Goal: Task Accomplishment & Management: Use online tool/utility

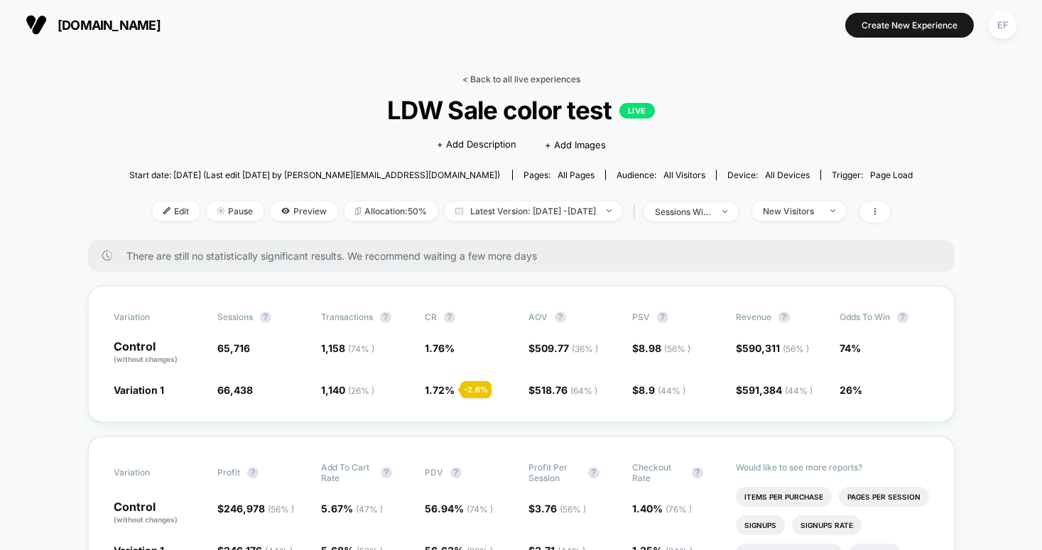
click at [508, 75] on link "< Back to all live experiences" at bounding box center [521, 79] width 118 height 11
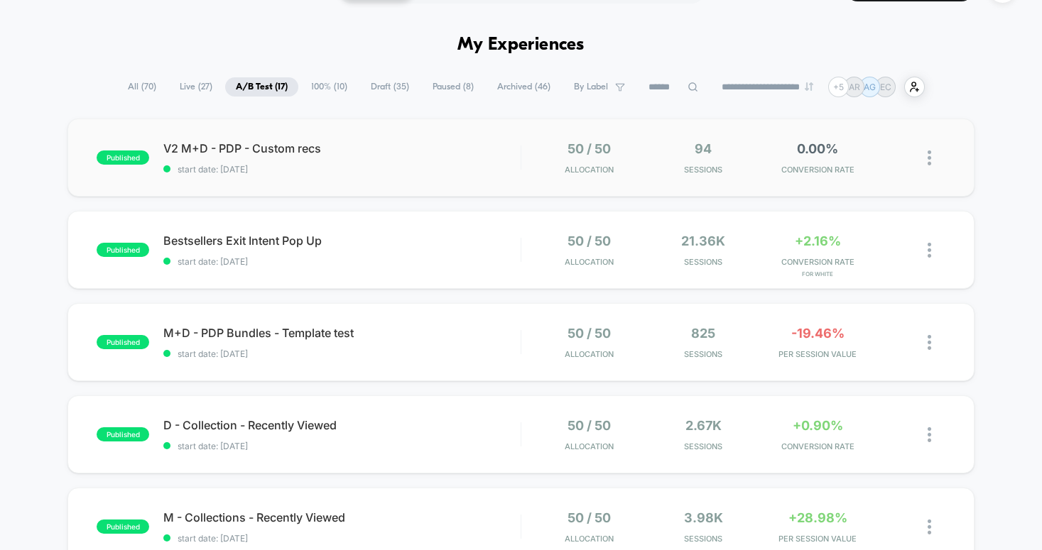
scroll to position [144, 0]
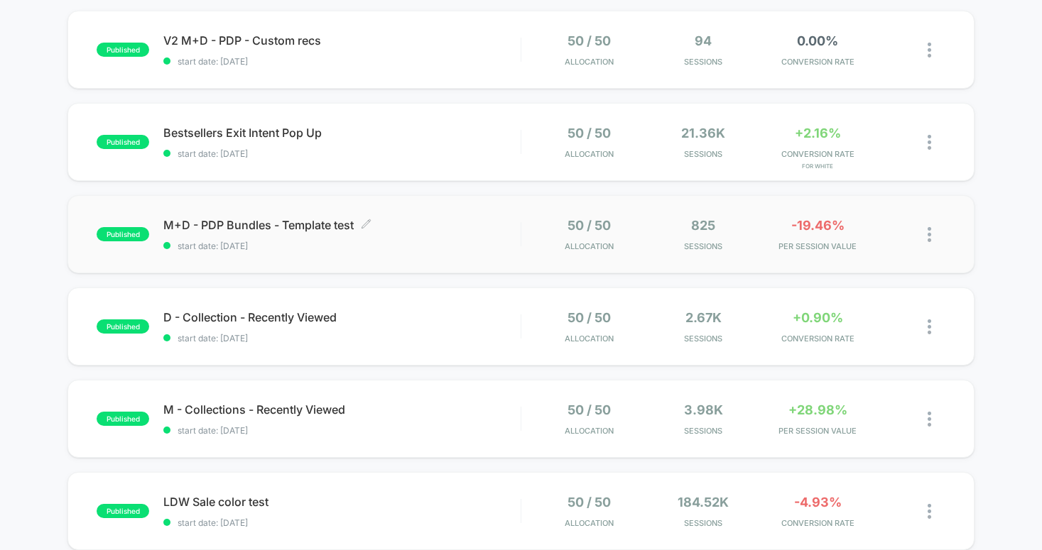
click at [477, 249] on span "start date: [DATE]" at bounding box center [341, 246] width 357 height 11
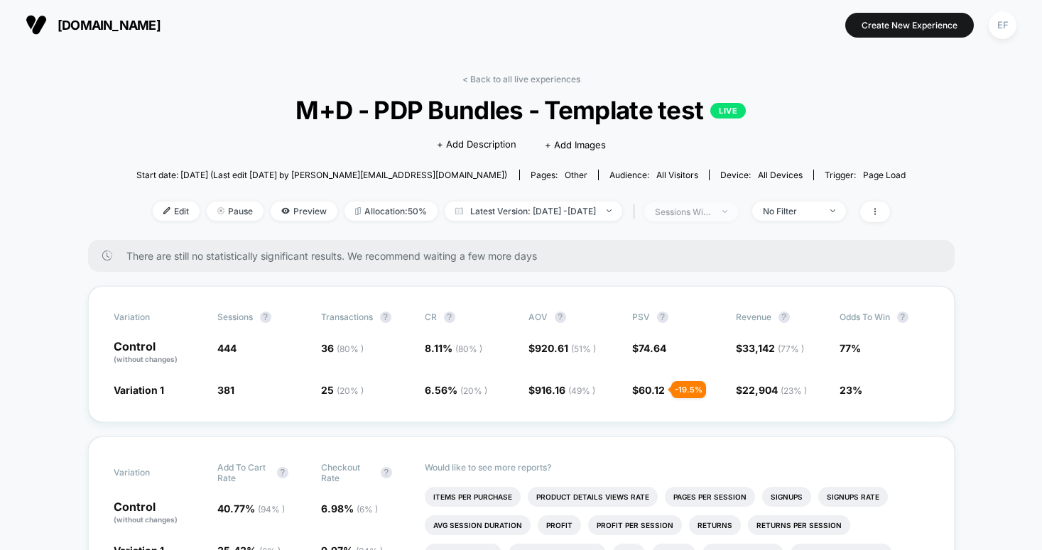
click at [697, 215] on div "sessions with impression" at bounding box center [683, 212] width 57 height 11
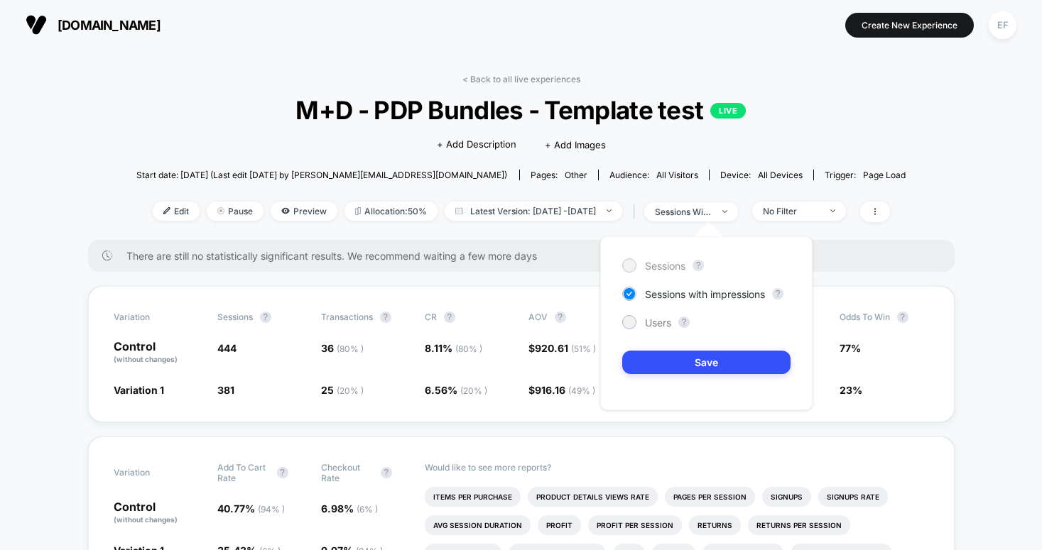
click at [663, 257] on div "Sessions ? Sessions with impressions ? Users ? Save" at bounding box center [706, 323] width 212 height 174
click at [665, 262] on span "Sessions" at bounding box center [665, 266] width 40 height 12
click at [654, 358] on button "Save" at bounding box center [706, 362] width 168 height 23
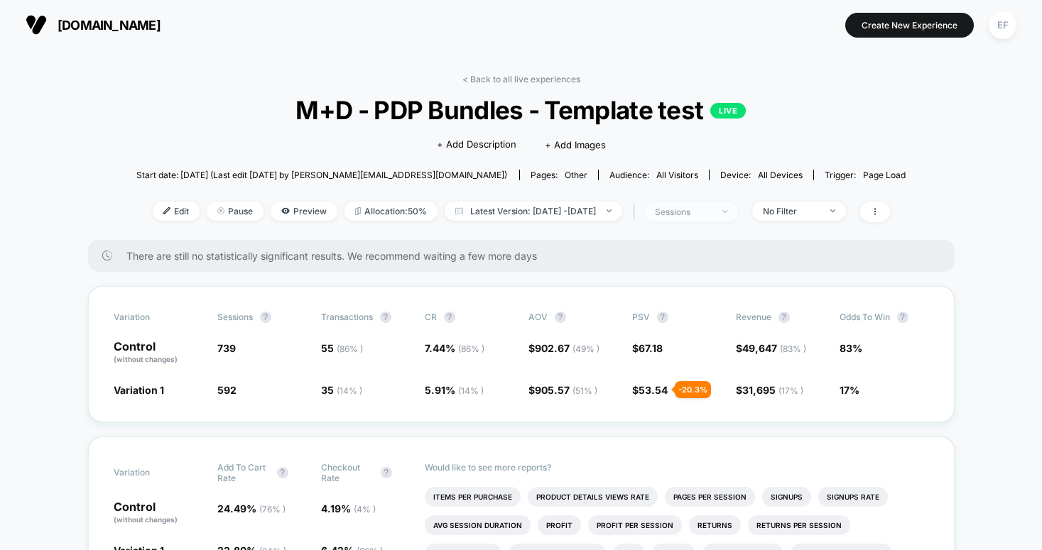
click at [722, 219] on span "sessions" at bounding box center [691, 211] width 94 height 19
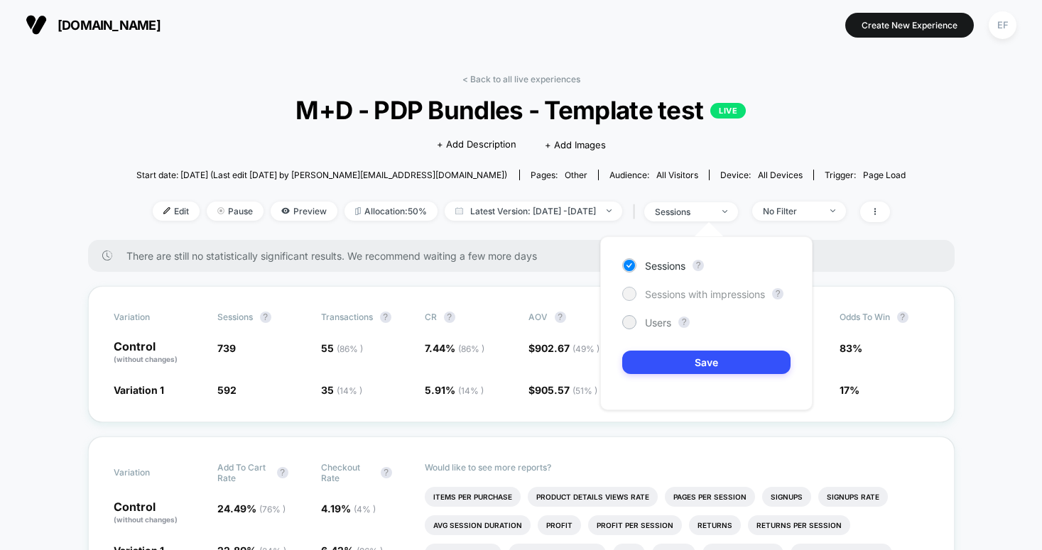
click at [669, 289] on span "Sessions with impressions" at bounding box center [705, 294] width 120 height 12
click at [661, 361] on button "Save" at bounding box center [706, 362] width 168 height 23
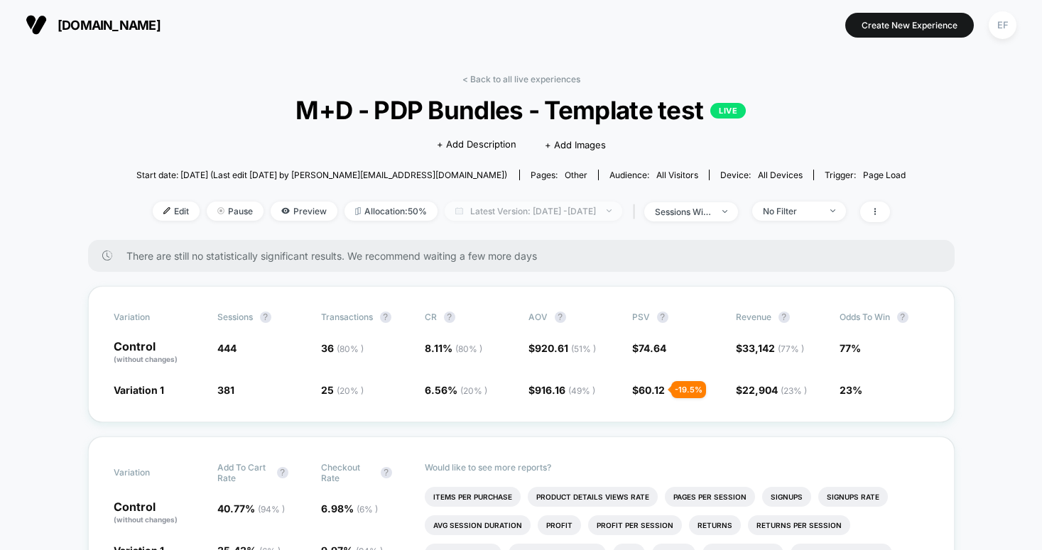
click at [575, 212] on span "Latest Version: [DATE] - [DATE]" at bounding box center [534, 211] width 178 height 19
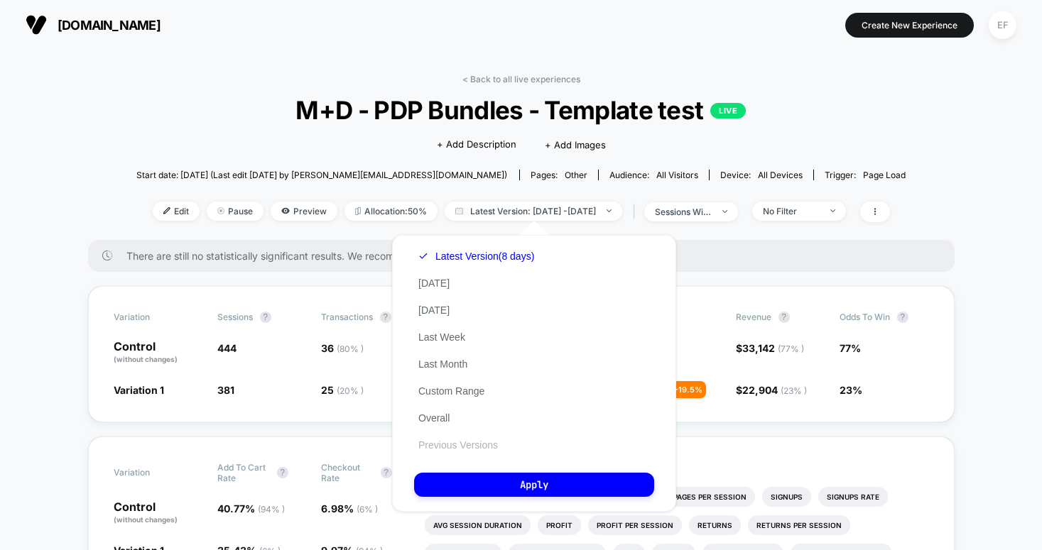
click at [442, 444] on button "Previous Versions" at bounding box center [458, 445] width 88 height 13
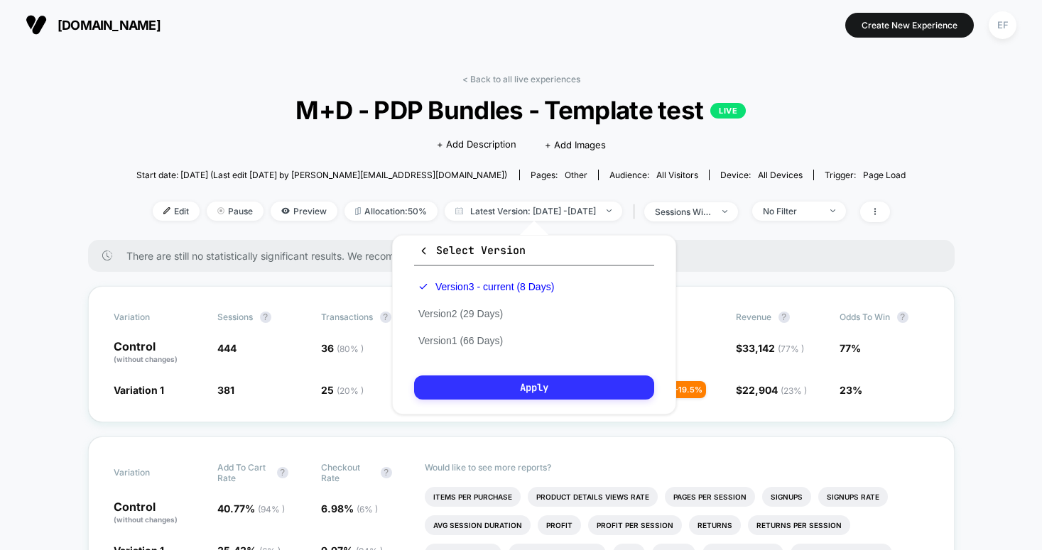
click at [528, 386] on button "Apply" at bounding box center [534, 388] width 240 height 24
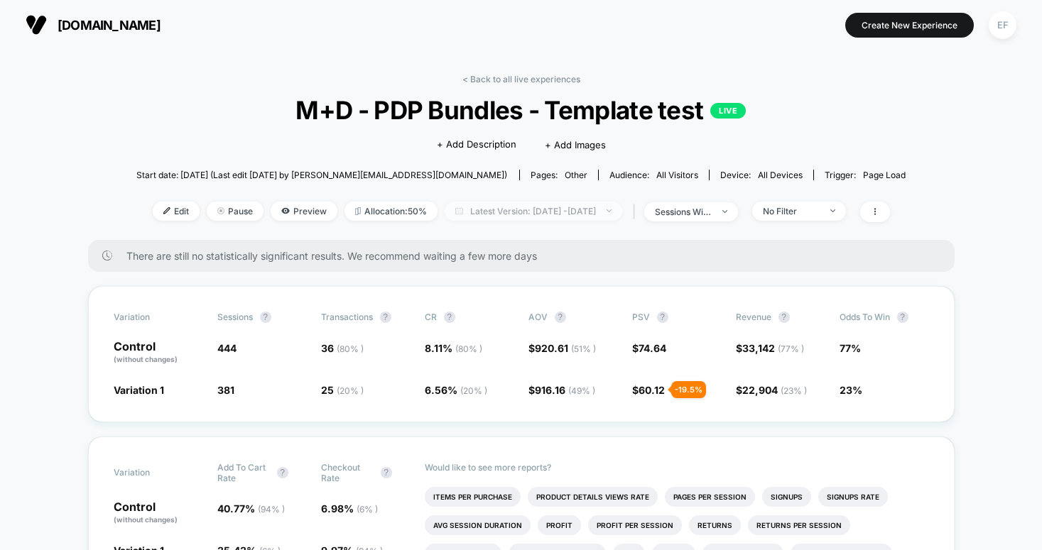
click at [521, 209] on span "Latest Version: [DATE] - [DATE]" at bounding box center [534, 211] width 178 height 19
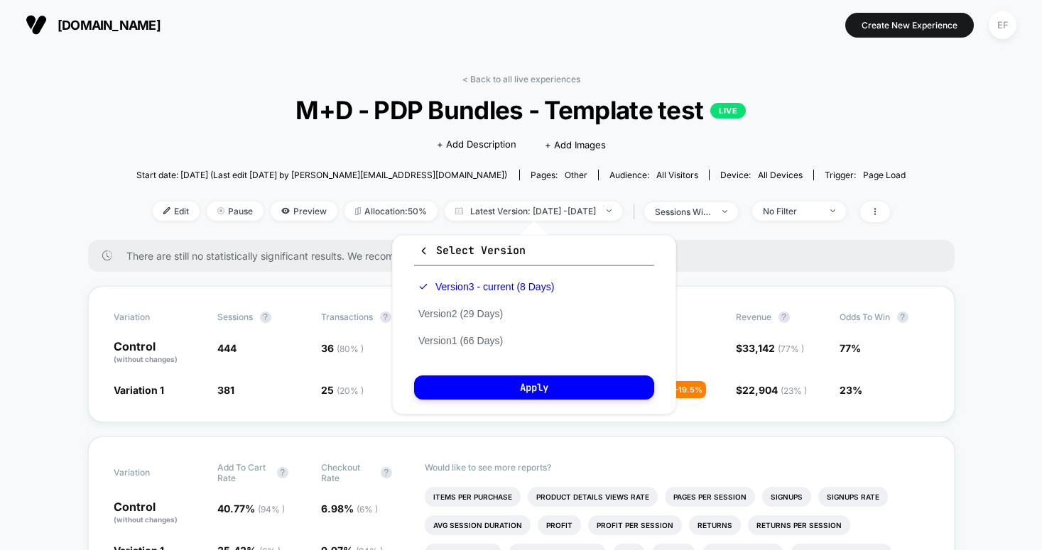
click at [481, 321] on div "Version 3 - current (8 Days) Version 2 (29 Days) Version 1 (66 Days)" at bounding box center [486, 313] width 144 height 81
click at [484, 312] on button "Version 2 (29 Days)" at bounding box center [460, 314] width 93 height 13
click at [554, 386] on button "Apply" at bounding box center [534, 388] width 240 height 24
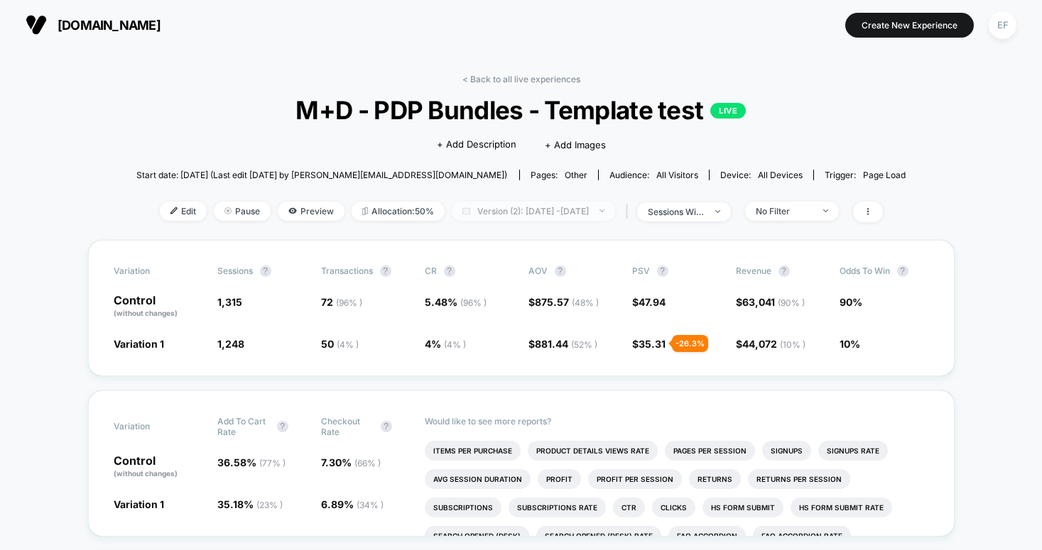
click at [494, 202] on span "Version (2): [DATE] - [DATE]" at bounding box center [533, 211] width 163 height 19
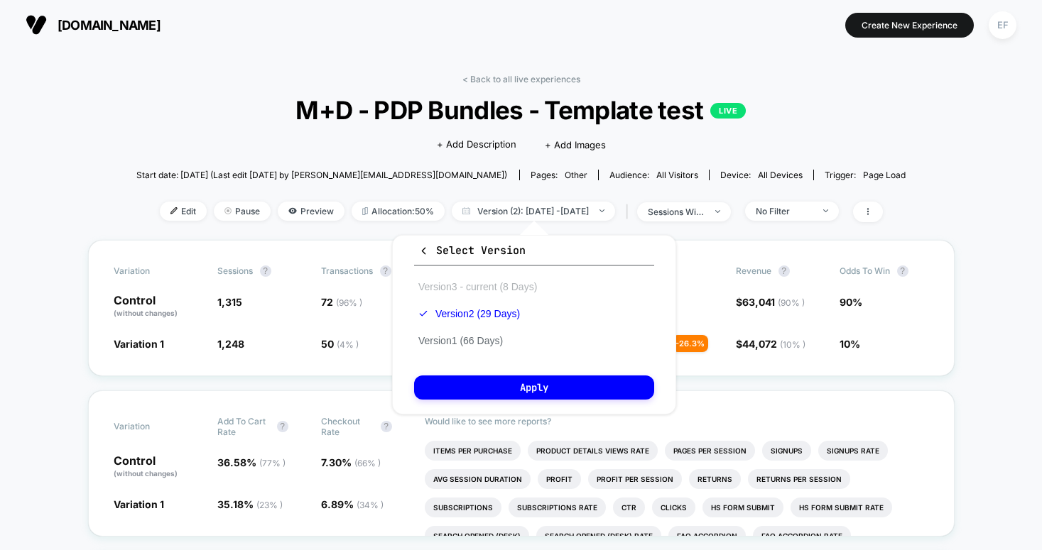
click at [476, 288] on button "Version 3 - current (8 Days)" at bounding box center [477, 287] width 127 height 13
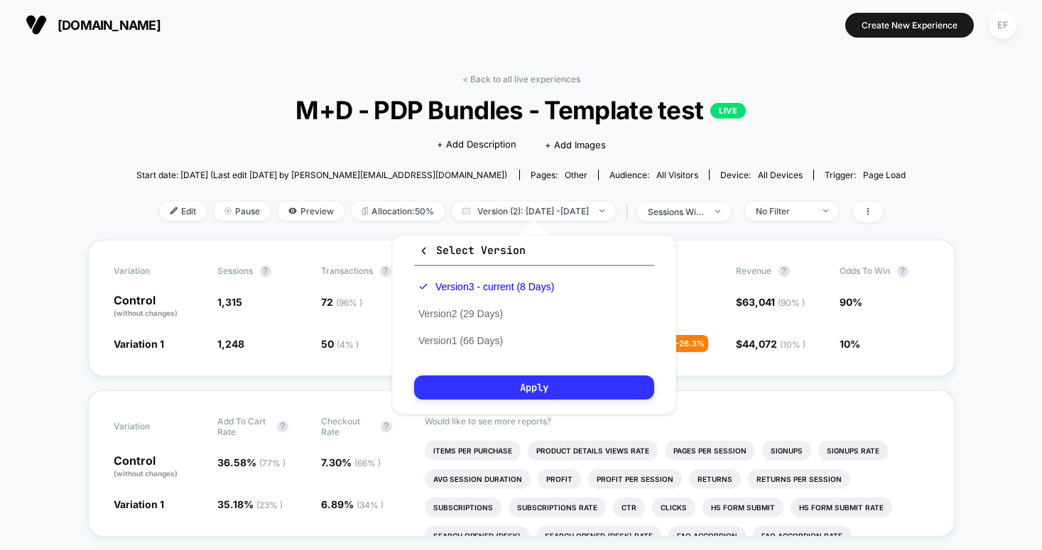
click at [491, 388] on button "Apply" at bounding box center [534, 388] width 240 height 24
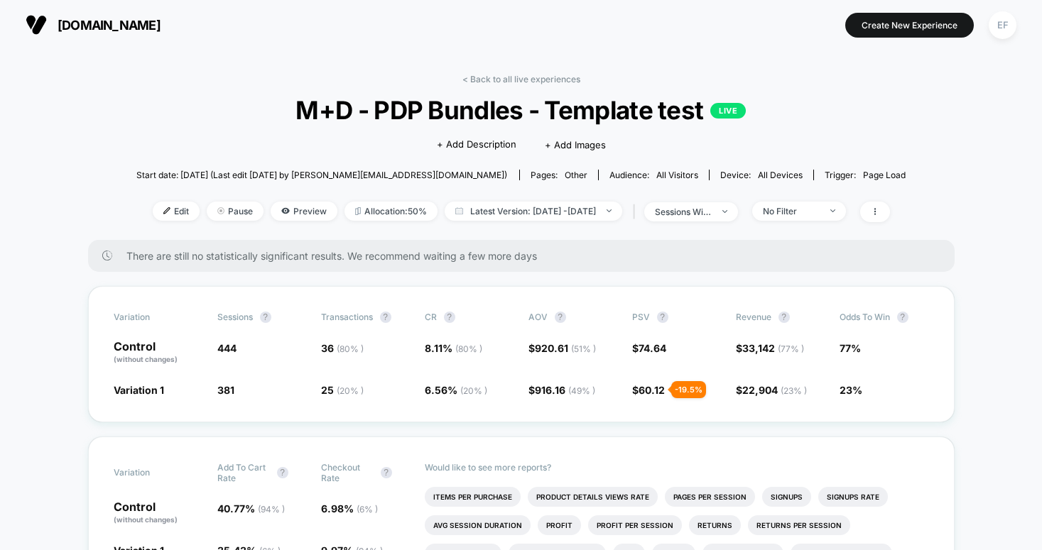
scroll to position [20, 0]
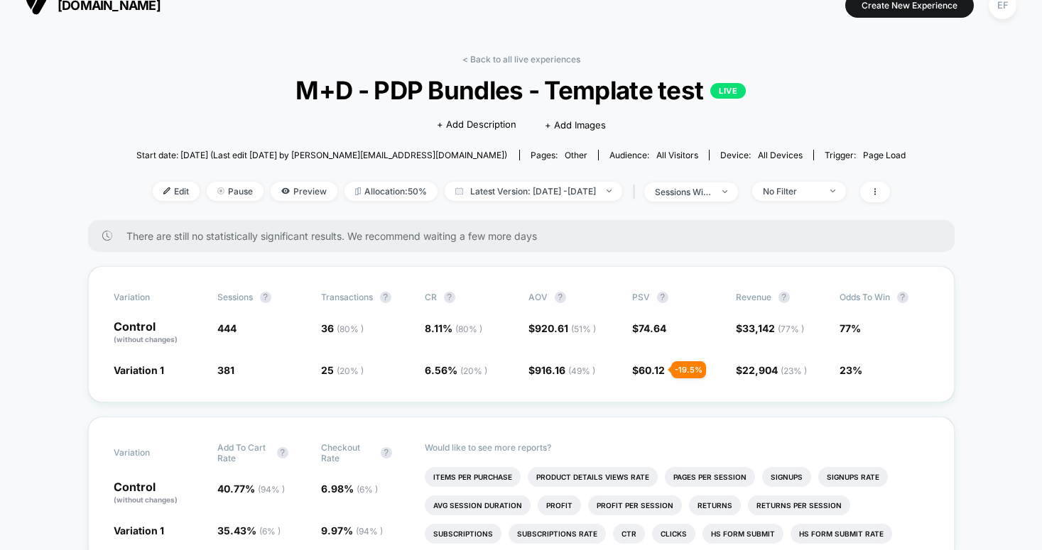
drag, startPoint x: 365, startPoint y: 370, endPoint x: 329, endPoint y: 324, distance: 58.7
click at [330, 324] on div "Variation Sessions ? Transactions ? CR ? AOV ? PSV ? Revenue ? Odds to Win ? Co…" at bounding box center [521, 334] width 866 height 136
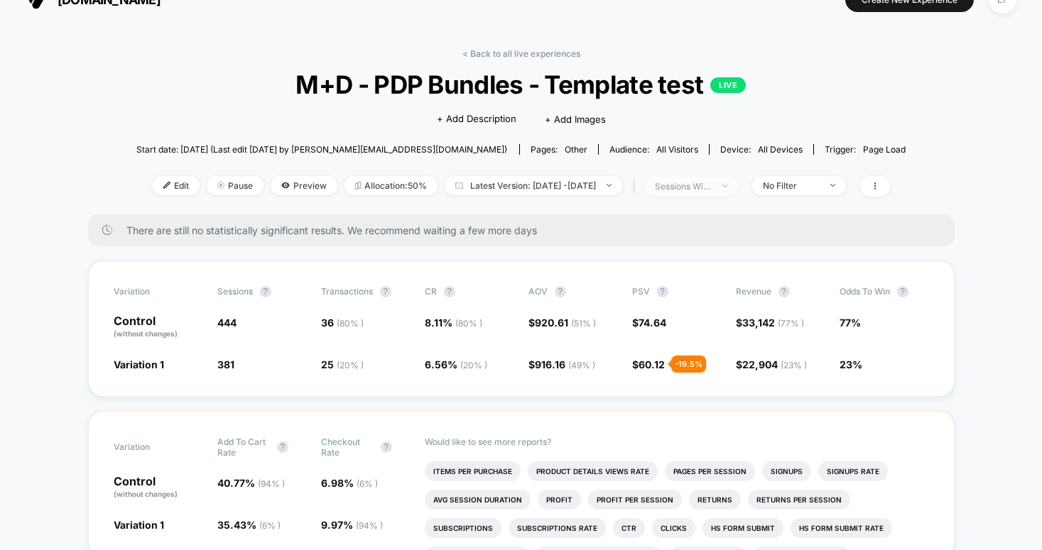
click at [712, 188] on div "sessions with impression" at bounding box center [683, 186] width 57 height 11
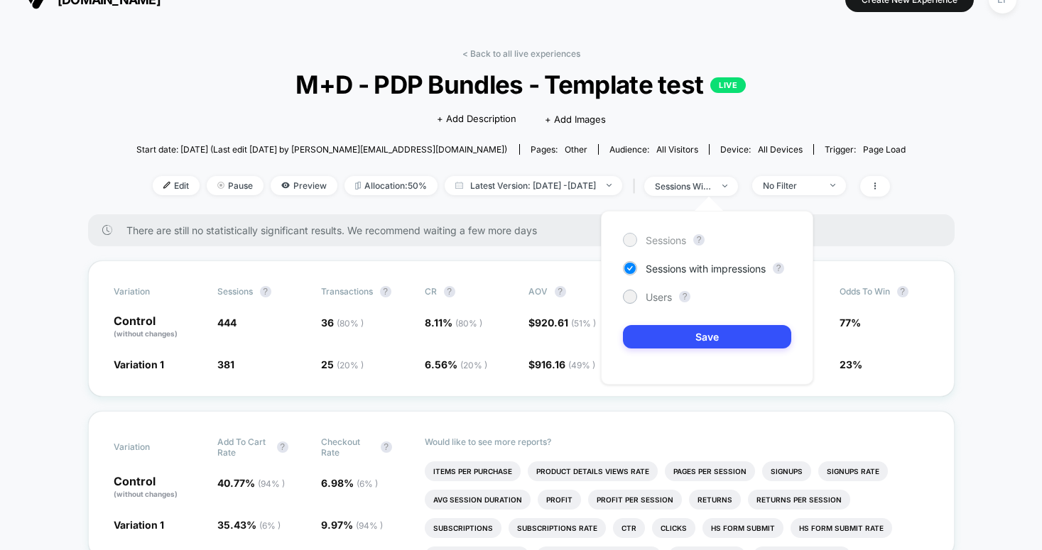
click at [656, 237] on span "Sessions" at bounding box center [666, 240] width 40 height 12
click at [658, 336] on button "Save" at bounding box center [707, 336] width 168 height 23
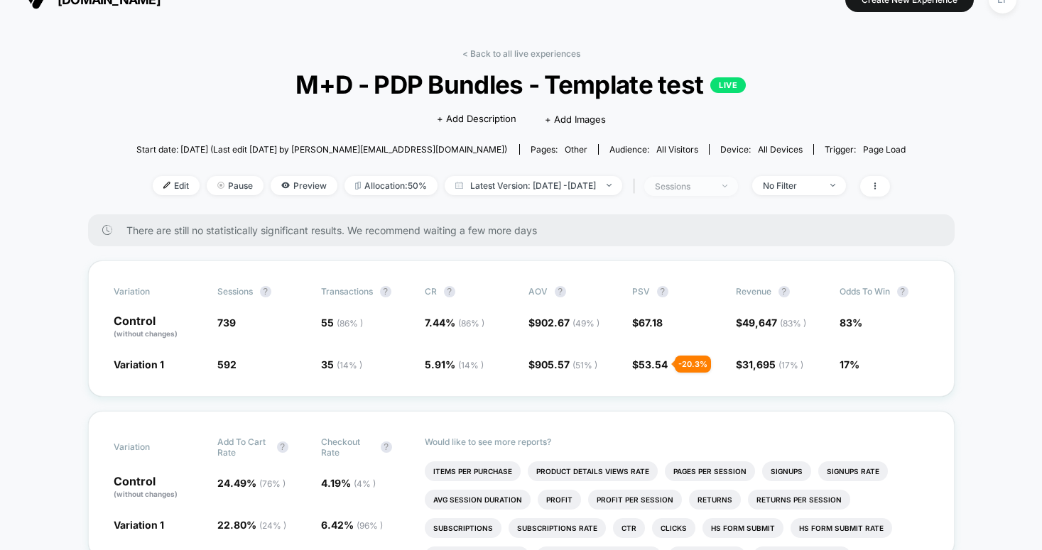
click at [712, 181] on div "sessions" at bounding box center [683, 186] width 57 height 11
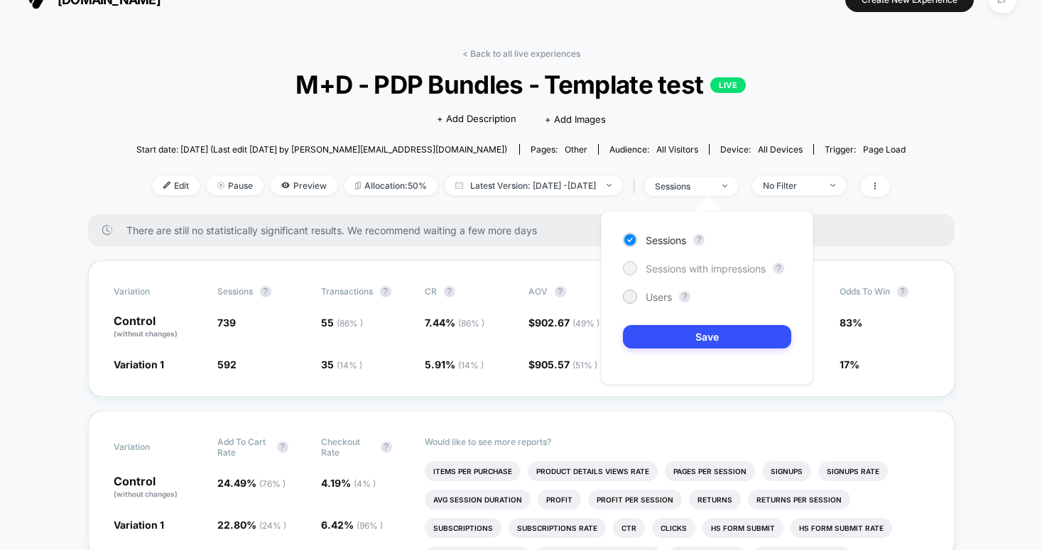
click at [694, 265] on span "Sessions with impressions" at bounding box center [706, 269] width 120 height 12
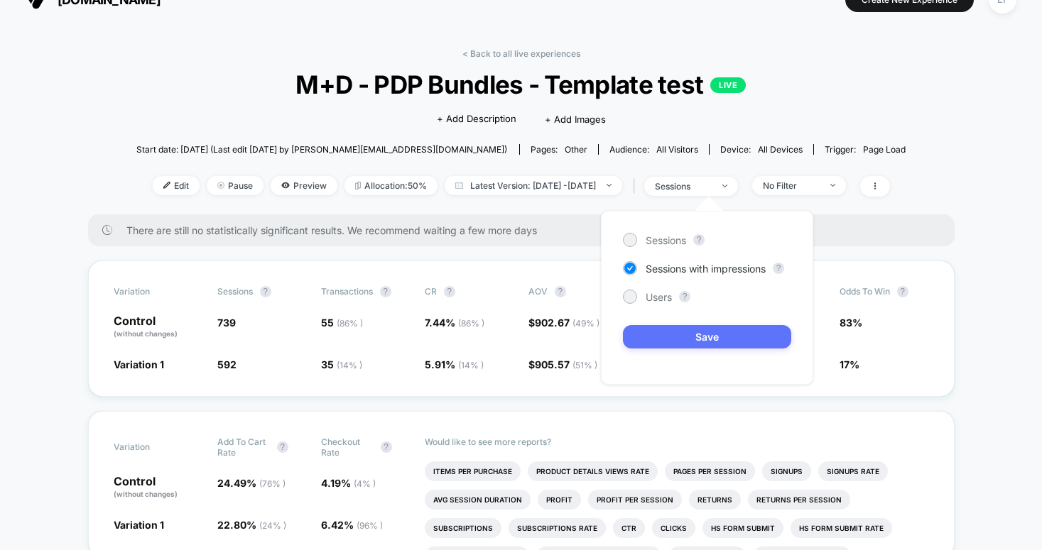
click at [655, 339] on button "Save" at bounding box center [707, 336] width 168 height 23
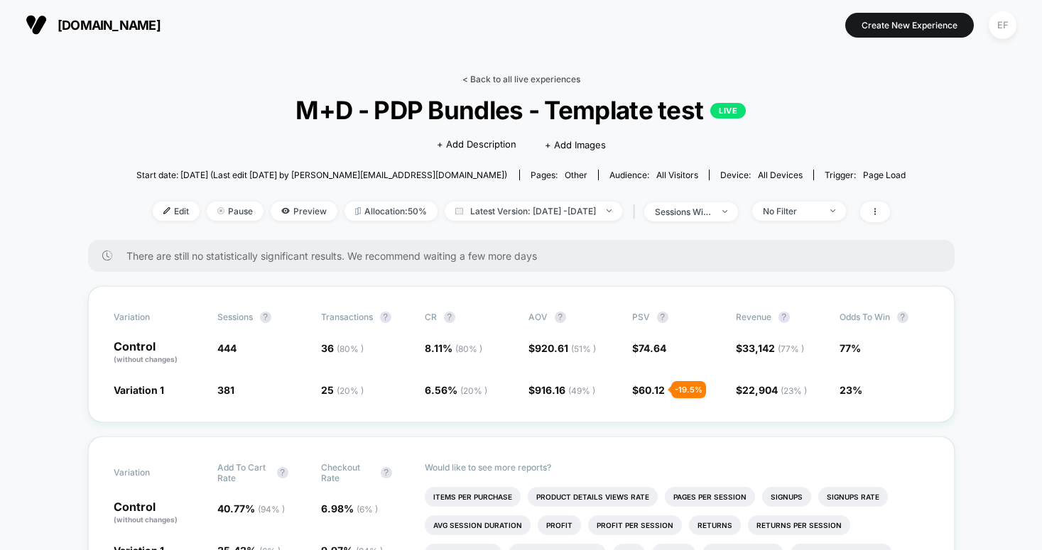
click at [529, 81] on link "< Back to all live experiences" at bounding box center [521, 79] width 118 height 11
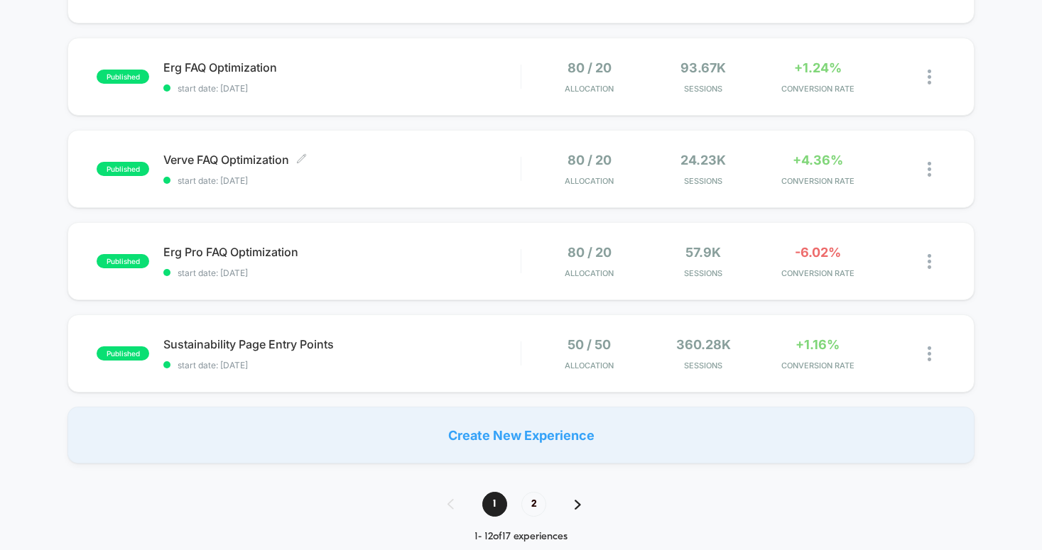
scroll to position [870, 0]
